Goal: Find specific page/section: Find specific page/section

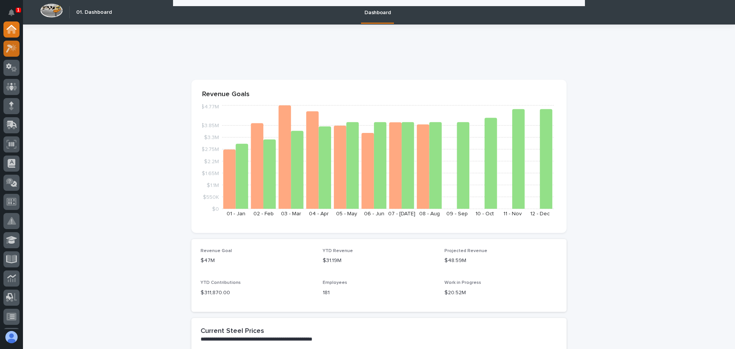
scroll to position [651, 0]
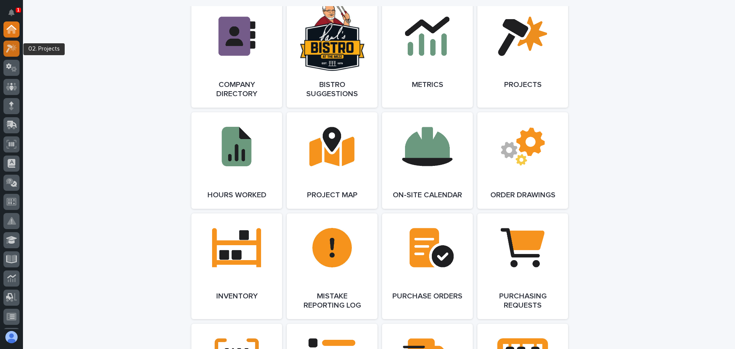
click at [11, 48] on icon at bounding box center [9, 48] width 7 height 8
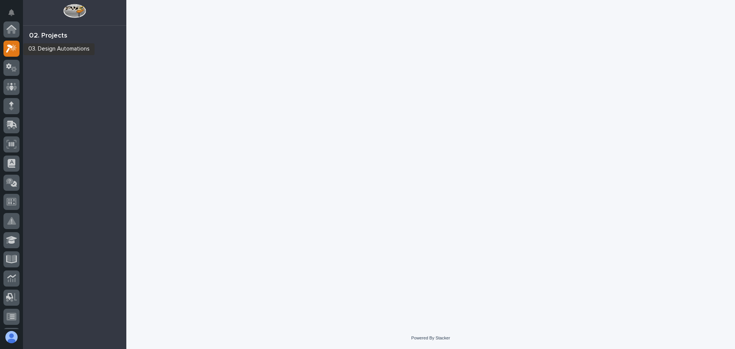
scroll to position [19, 0]
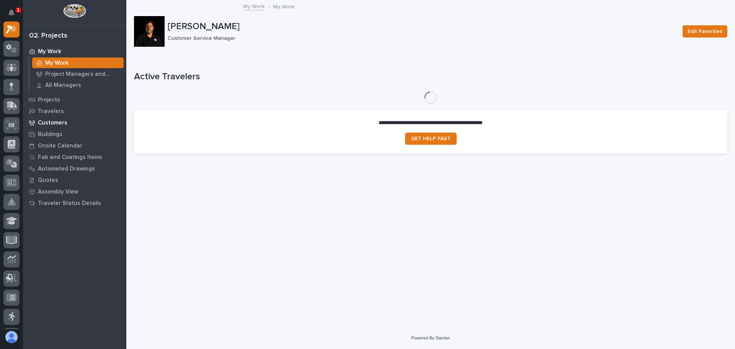
click at [57, 123] on p "Customers" at bounding box center [52, 122] width 29 height 7
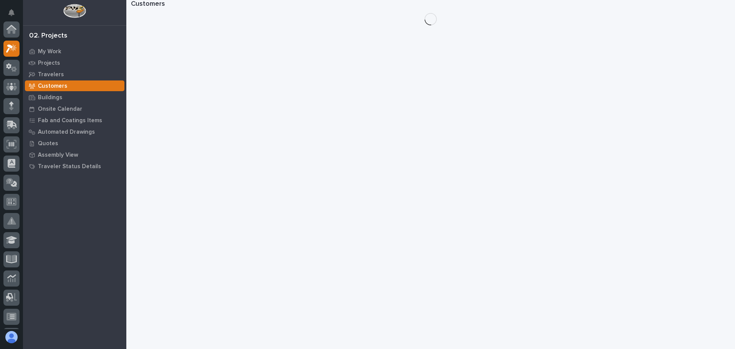
scroll to position [19, 0]
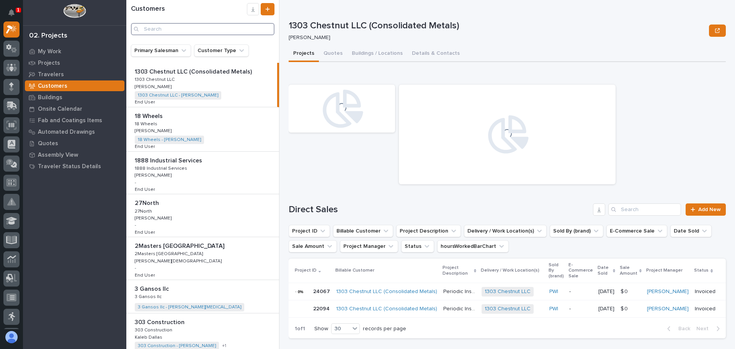
click at [158, 30] on input "Search" at bounding box center [203, 29] width 144 height 12
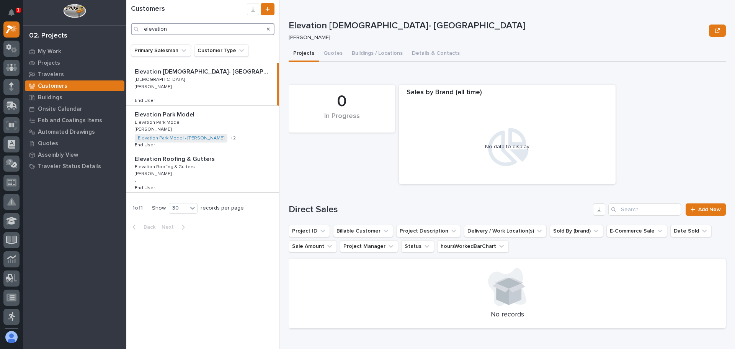
type input "elevation"
click at [159, 117] on p "Elevation Park Model" at bounding box center [165, 113] width 61 height 9
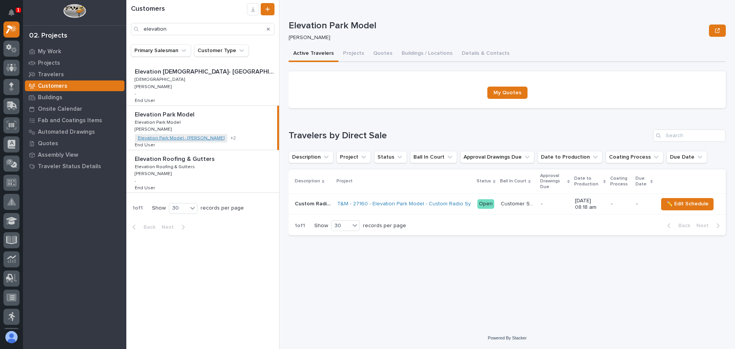
click at [171, 139] on link "Elevation Park Model - [PERSON_NAME]" at bounding box center [181, 137] width 86 height 5
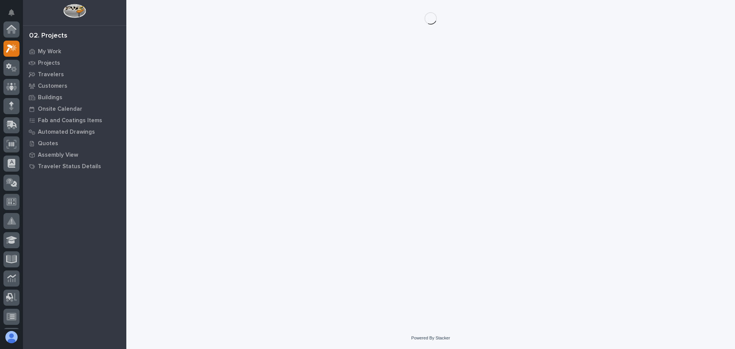
scroll to position [19, 0]
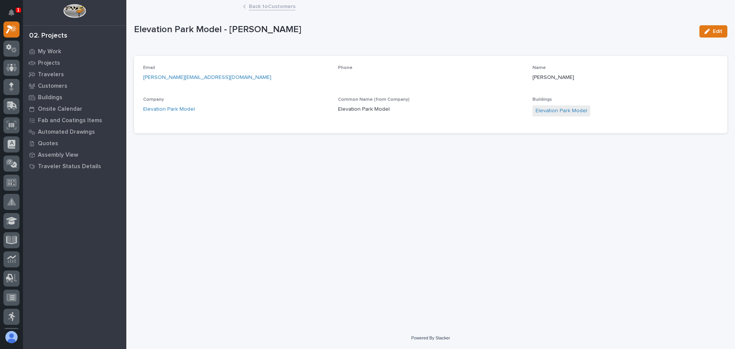
click at [270, 6] on link "Back to Customers" at bounding box center [272, 6] width 47 height 9
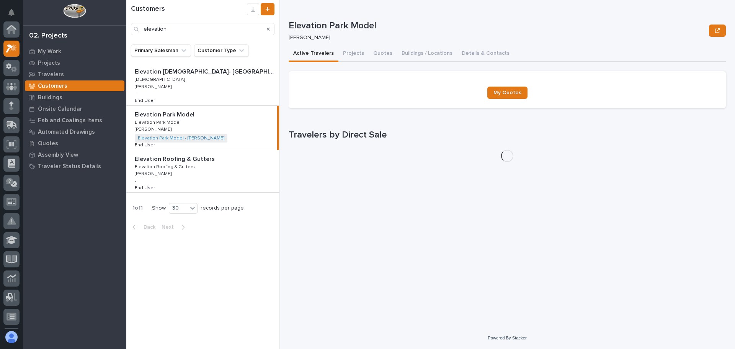
scroll to position [19, 0]
